Goal: Task Accomplishment & Management: Manage account settings

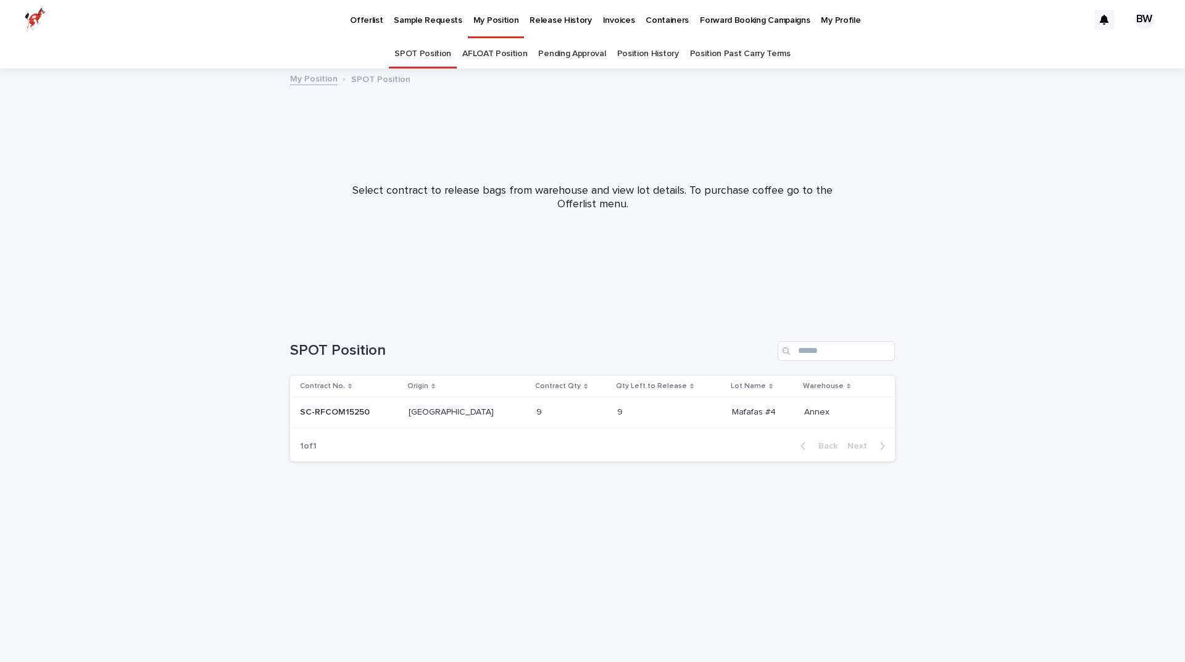
click at [1148, 22] on div "BW" at bounding box center [1145, 20] width 20 height 20
click at [1104, 52] on p "Log Out" at bounding box center [1133, 52] width 78 height 21
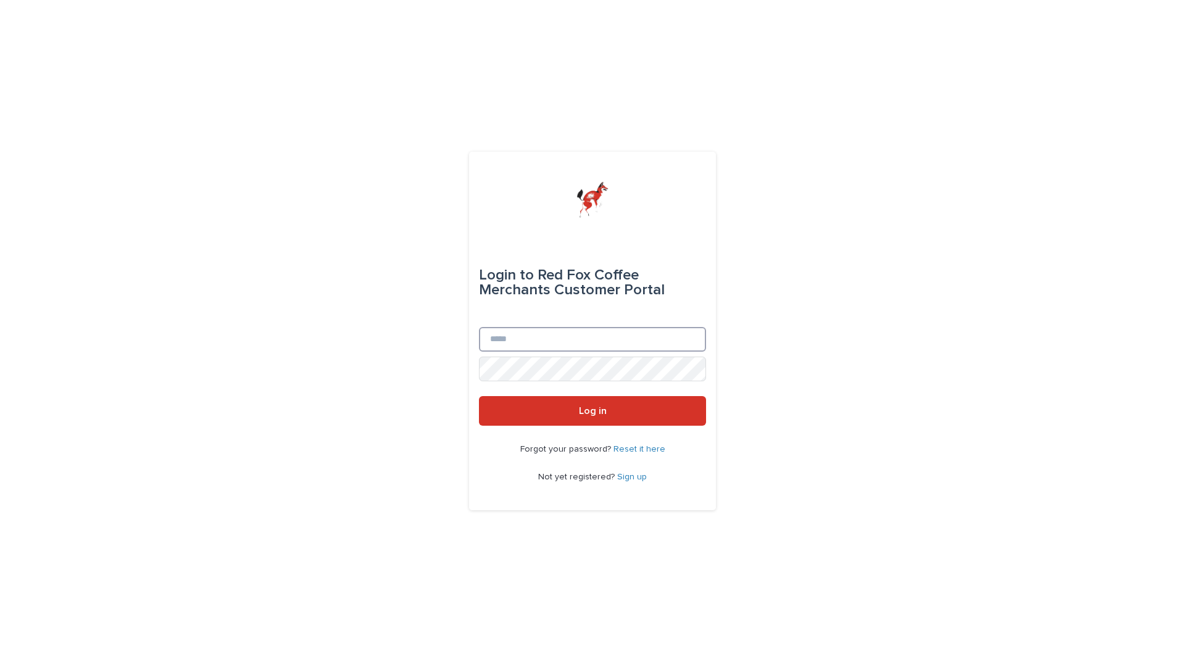
click at [608, 333] on input "Email" at bounding box center [592, 339] width 227 height 25
type input "**********"
click at [479, 396] on button "Log in" at bounding box center [592, 411] width 227 height 30
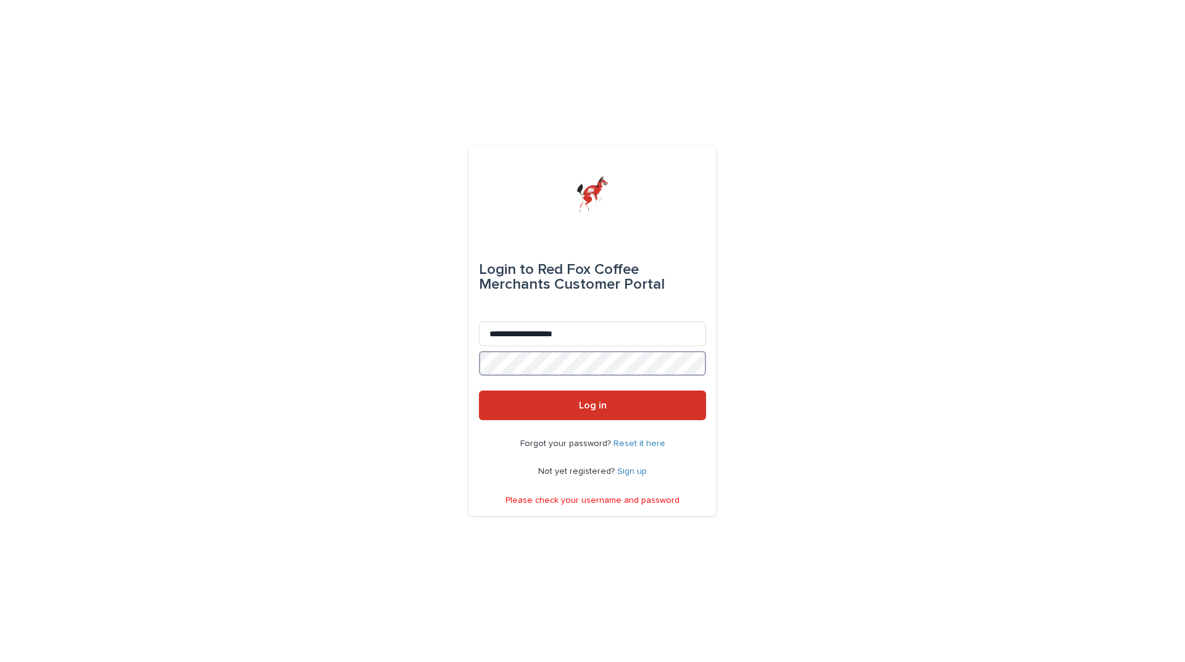
click at [479, 391] on button "Log in" at bounding box center [592, 406] width 227 height 30
